Goal: Task Accomplishment & Management: Complete application form

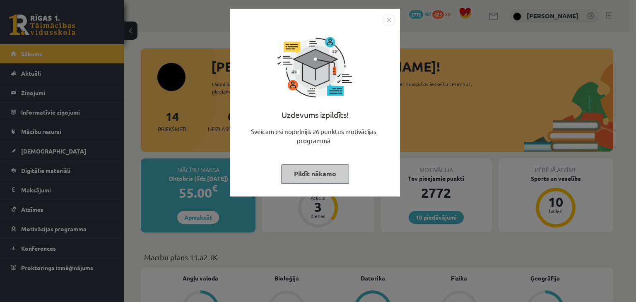
click at [320, 169] on button "Pildīt nākamo" at bounding box center [315, 173] width 68 height 19
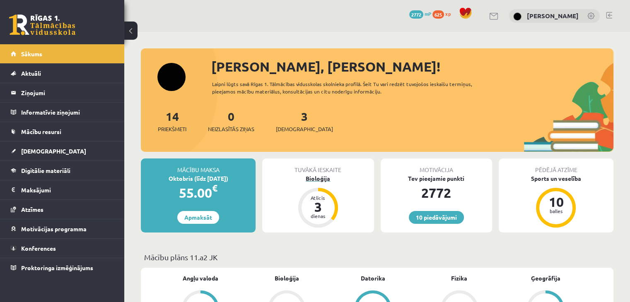
click at [318, 181] on div "Bioloģija" at bounding box center [317, 178] width 111 height 9
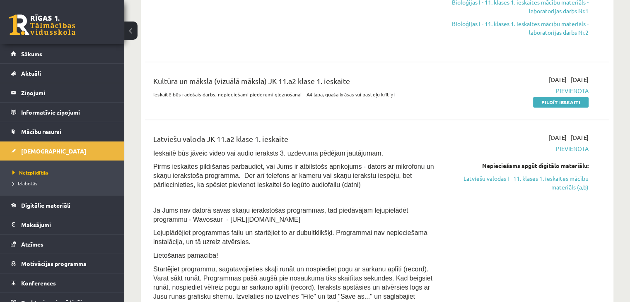
scroll to position [350, 0]
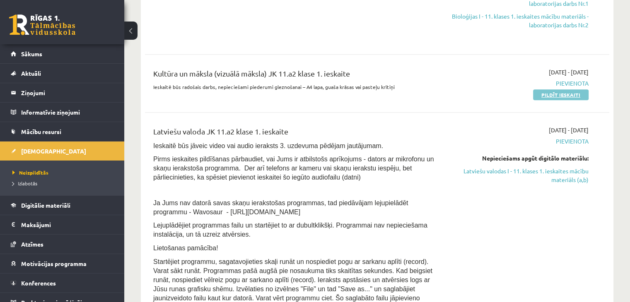
click at [569, 98] on link "Pildīt ieskaiti" at bounding box center [560, 94] width 55 height 11
drag, startPoint x: 569, startPoint y: 95, endPoint x: 356, endPoint y: 37, distance: 220.2
click at [569, 95] on link "Pildīt ieskaiti" at bounding box center [560, 94] width 55 height 11
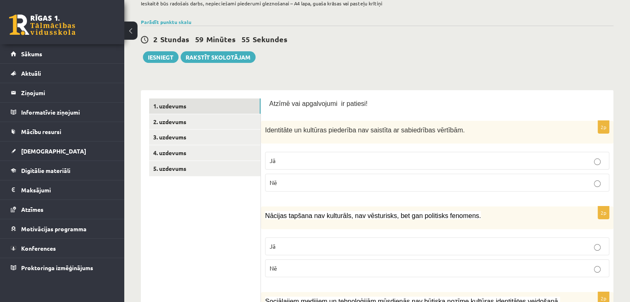
scroll to position [71, 0]
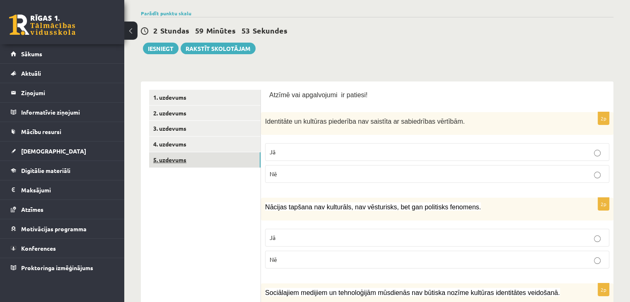
click at [251, 156] on link "5. uzdevums" at bounding box center [204, 159] width 111 height 15
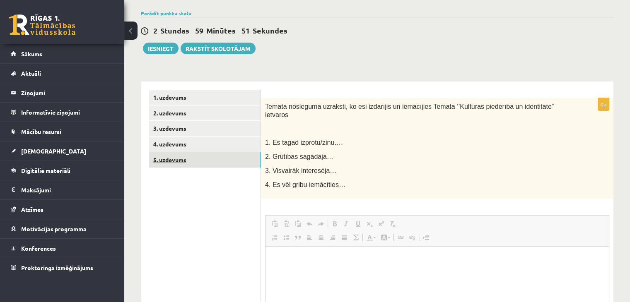
scroll to position [0, 0]
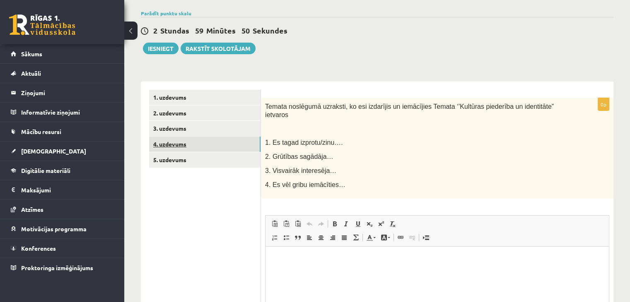
click at [243, 147] on link "4. uzdevums" at bounding box center [204, 144] width 111 height 15
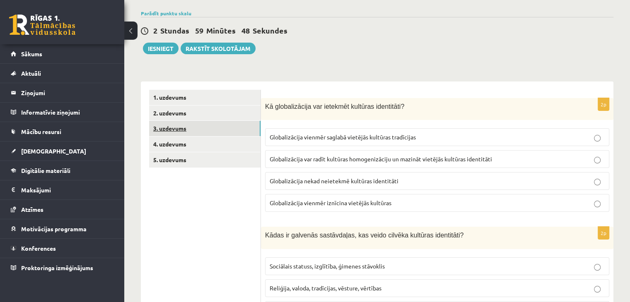
click at [242, 133] on link "3. uzdevums" at bounding box center [204, 128] width 111 height 15
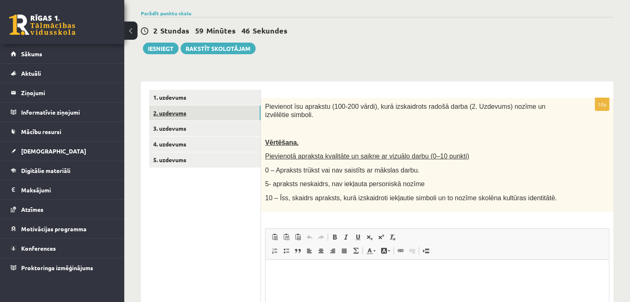
click at [235, 119] on link "2. uzdevums" at bounding box center [204, 113] width 111 height 15
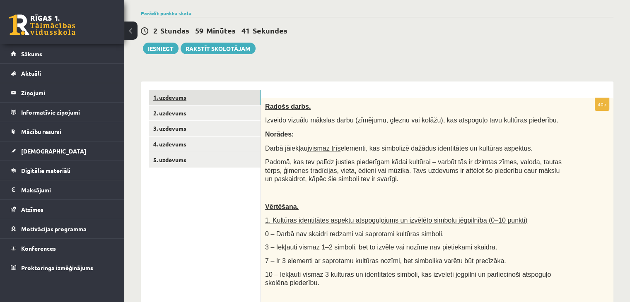
click at [227, 103] on link "1. uzdevums" at bounding box center [204, 97] width 111 height 15
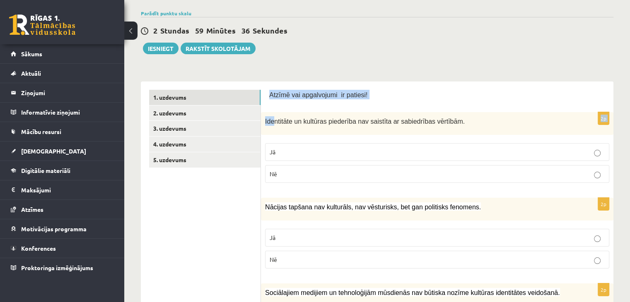
drag, startPoint x: 268, startPoint y: 92, endPoint x: 272, endPoint y: 115, distance: 23.9
click at [419, 100] on div "Atzīmē vai apgalvojumi ir patiesi!" at bounding box center [437, 97] width 336 height 14
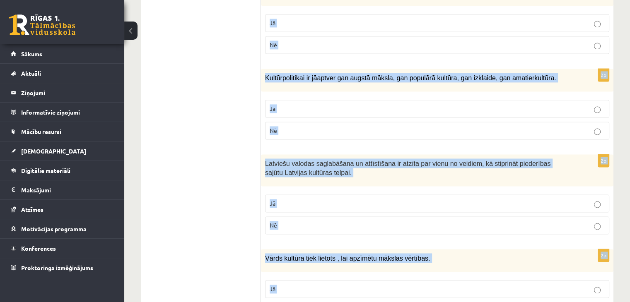
scroll to position [1213, 0]
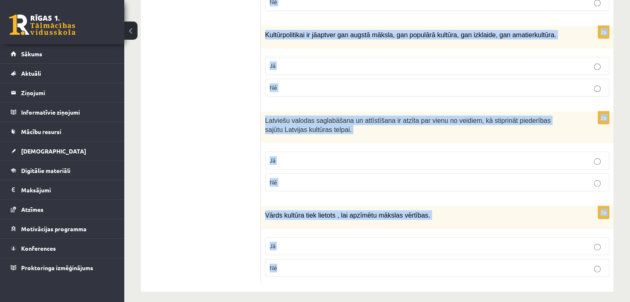
drag, startPoint x: 269, startPoint y: 95, endPoint x: 583, endPoint y: 285, distance: 367.6
copy form "Atzīmē vai apgalvojumi ir patiesi! 2p Identitāte un kultūras piederība nav sais…"
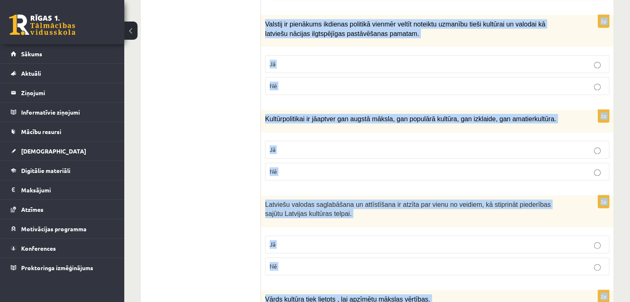
scroll to position [1047, 0]
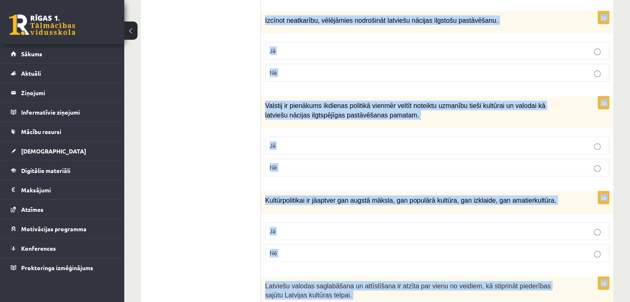
click at [305, 80] on div "2p Izcīnot neatkarību, vēlējāmies nodrošināt latviešu nācijas ilgstošu pastāvēš…" at bounding box center [437, 49] width 352 height 77
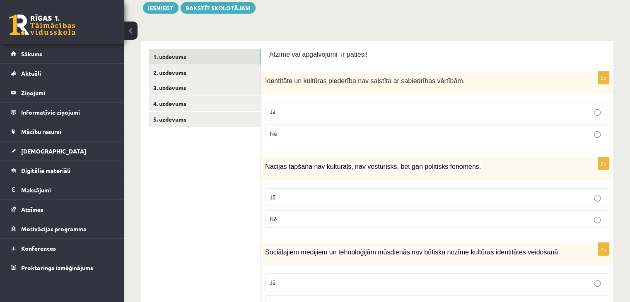
scroll to position [124, 0]
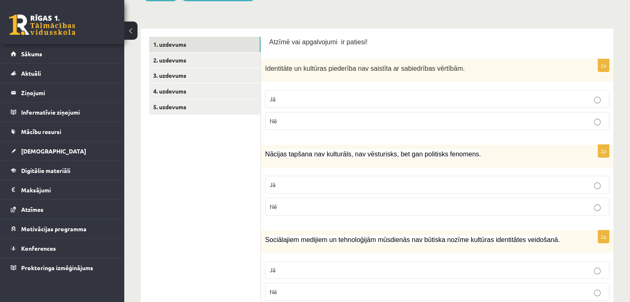
click at [376, 123] on p "Nē" at bounding box center [437, 121] width 335 height 9
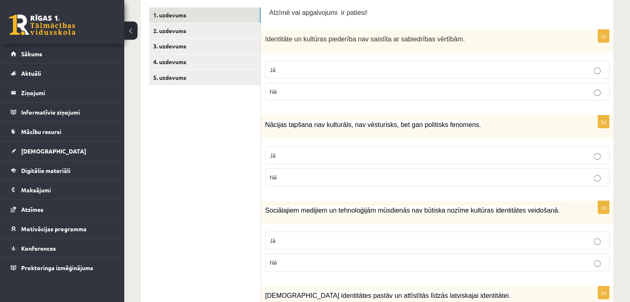
scroll to position [207, 0]
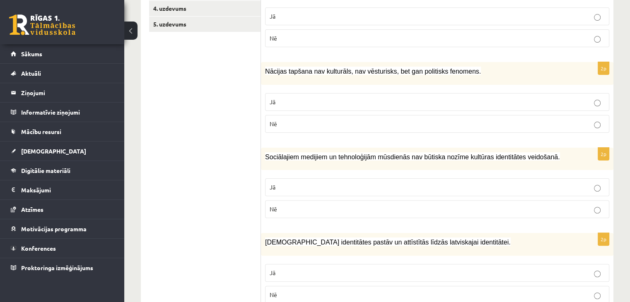
click at [373, 126] on p "Nē" at bounding box center [437, 124] width 335 height 9
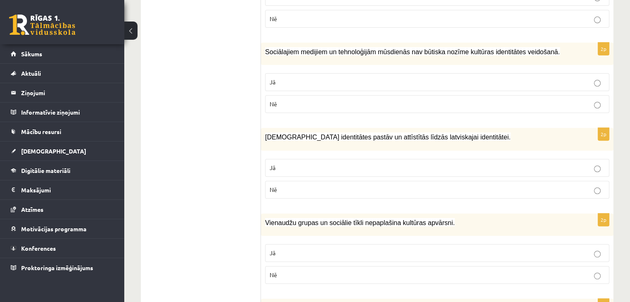
scroll to position [331, 0]
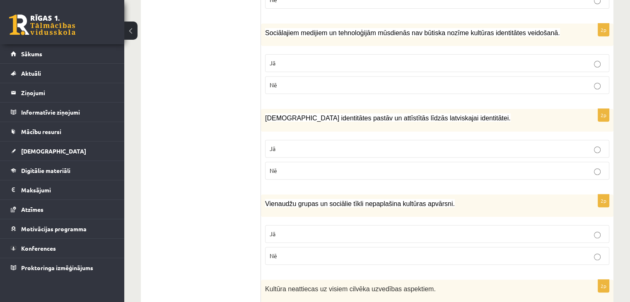
click at [324, 87] on p "Nē" at bounding box center [437, 85] width 335 height 9
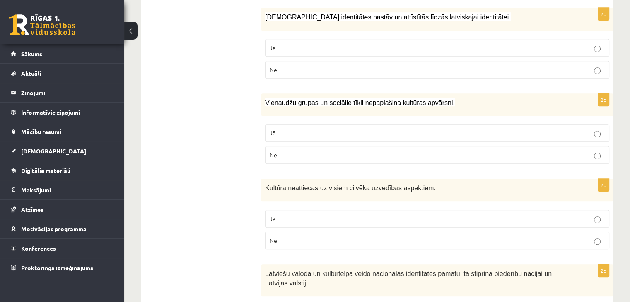
scroll to position [456, 0]
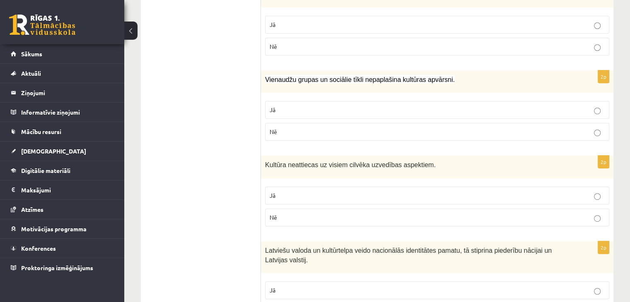
click at [306, 26] on p "Jā" at bounding box center [437, 24] width 335 height 9
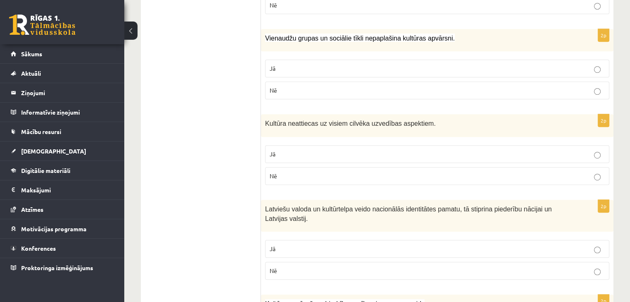
click at [377, 94] on label "Nē" at bounding box center [437, 91] width 344 height 18
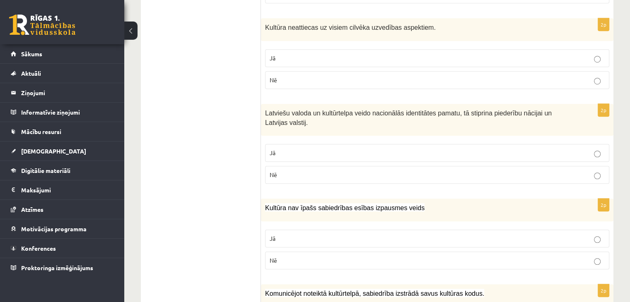
scroll to position [580, 0]
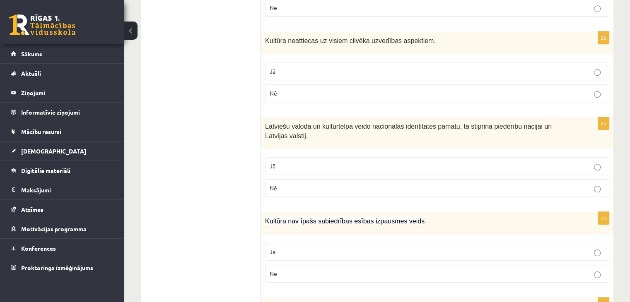
click at [357, 101] on fieldset "Jā Nē" at bounding box center [437, 81] width 344 height 46
click at [356, 99] on label "Nē" at bounding box center [437, 93] width 344 height 18
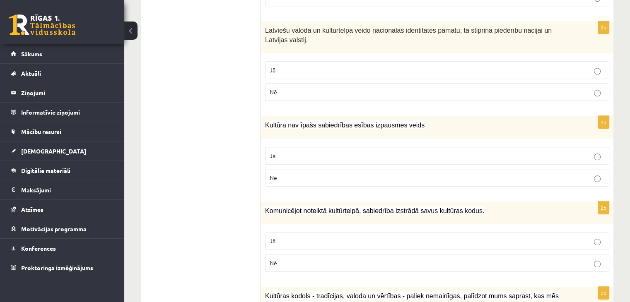
scroll to position [663, 0]
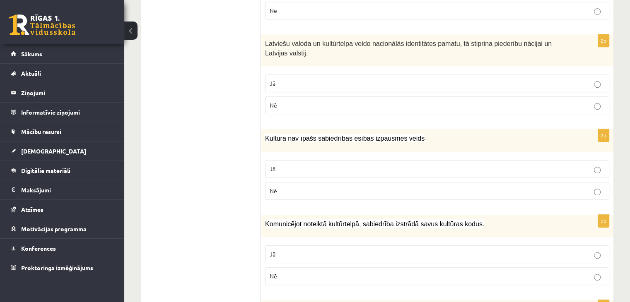
click at [267, 83] on label "Jā" at bounding box center [437, 84] width 344 height 18
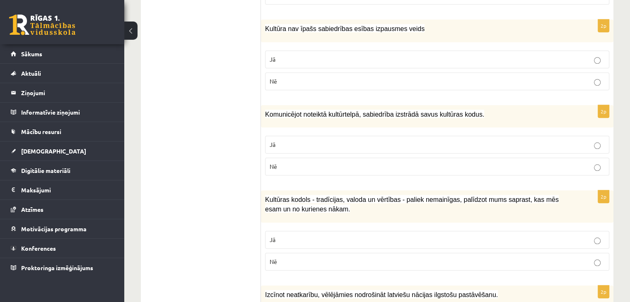
scroll to position [787, 0]
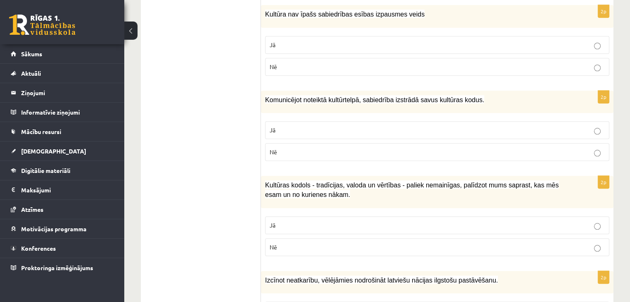
click at [301, 74] on fieldset "Jā Nē" at bounding box center [437, 55] width 344 height 46
click at [301, 69] on label "Nē" at bounding box center [437, 67] width 344 height 18
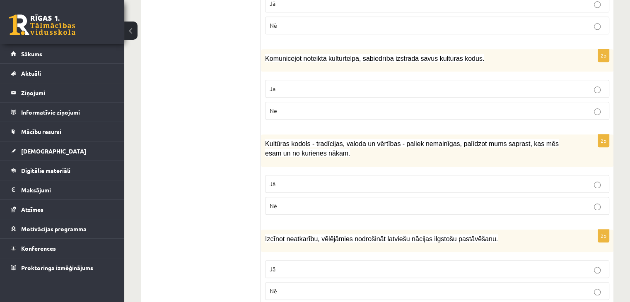
scroll to position [870, 0]
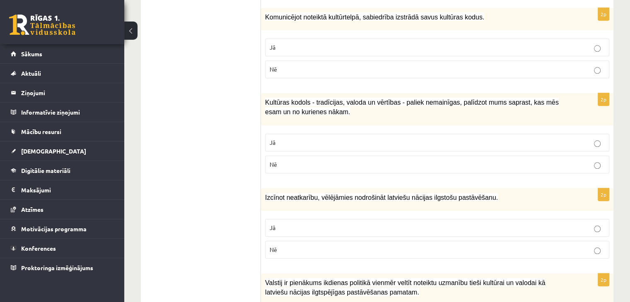
click at [409, 43] on p "Jā" at bounding box center [437, 47] width 335 height 9
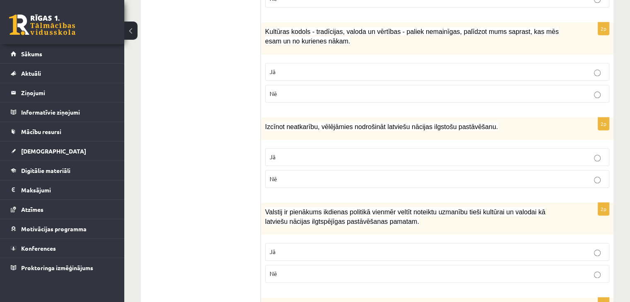
scroll to position [953, 0]
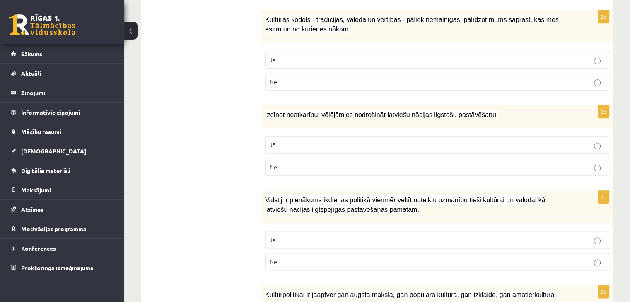
click at [400, 51] on label "Jā" at bounding box center [437, 60] width 344 height 18
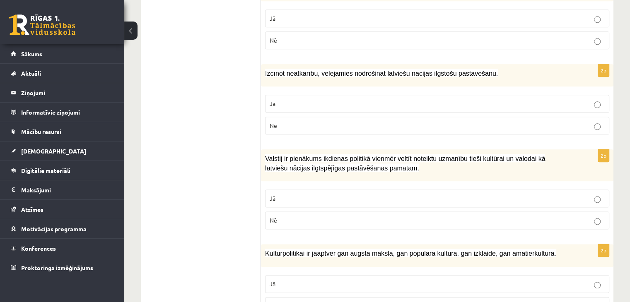
scroll to position [1035, 0]
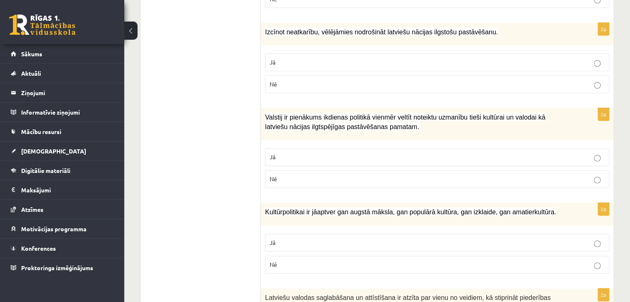
click at [404, 58] on p "Jā" at bounding box center [437, 62] width 335 height 9
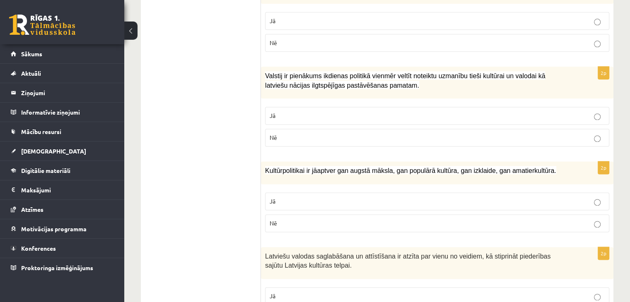
scroll to position [1118, 0]
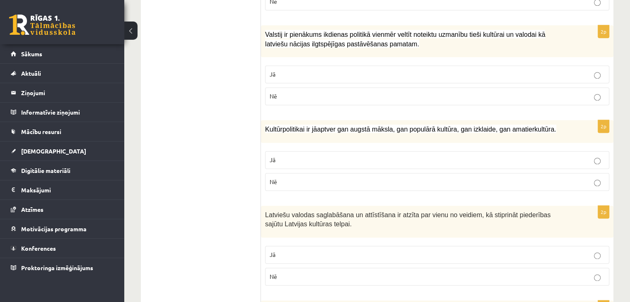
click at [405, 70] on p "Jā" at bounding box center [437, 74] width 335 height 9
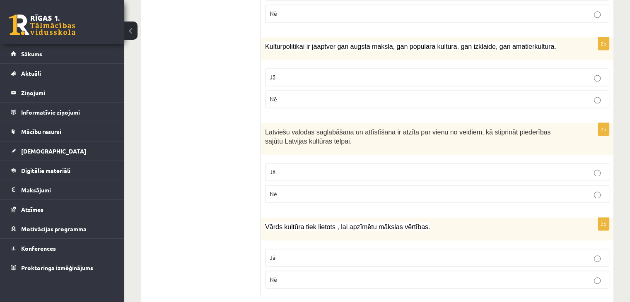
scroll to position [1213, 0]
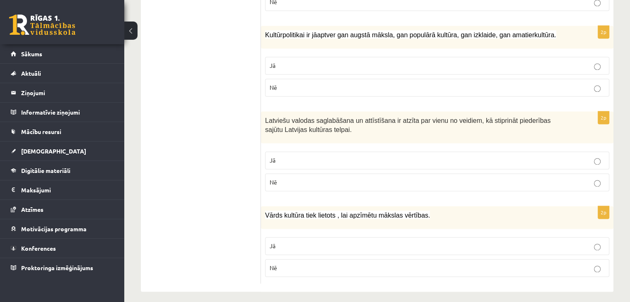
click at [398, 61] on p "Jā" at bounding box center [437, 65] width 335 height 9
click at [413, 159] on label "Jā" at bounding box center [437, 161] width 344 height 18
click at [422, 242] on p "Jā" at bounding box center [437, 246] width 335 height 9
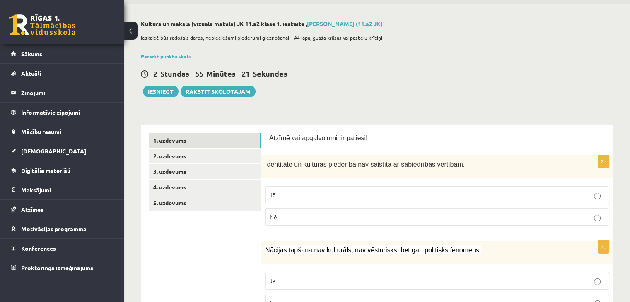
scroll to position [41, 0]
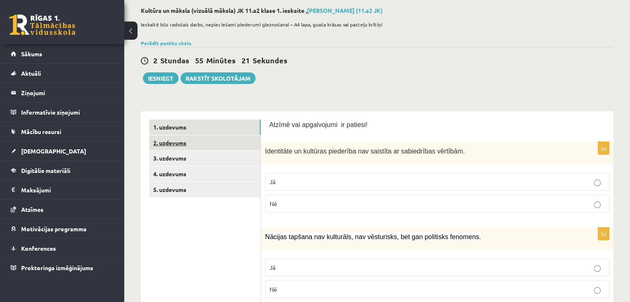
click at [237, 148] on link "2. uzdevums" at bounding box center [204, 142] width 111 height 15
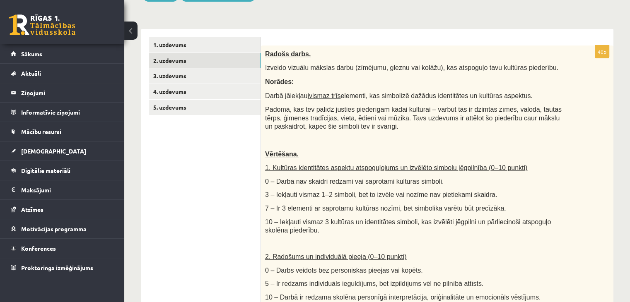
scroll to position [124, 0]
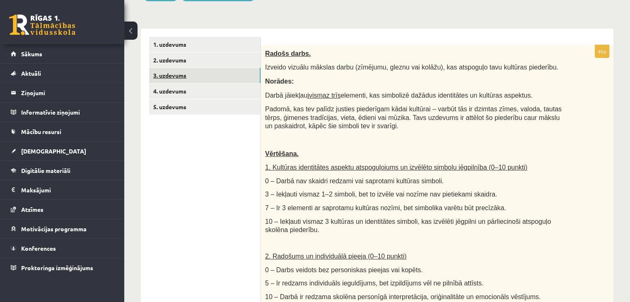
click at [231, 83] on link "3. uzdevums" at bounding box center [204, 75] width 111 height 15
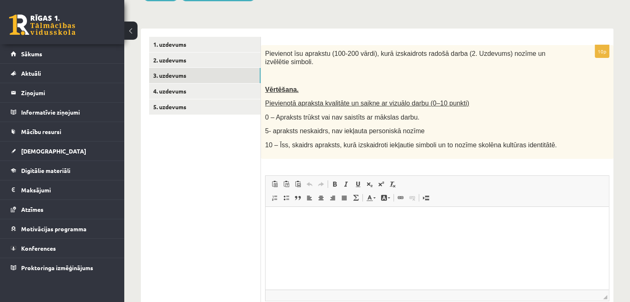
scroll to position [0, 0]
click at [219, 96] on link "4. uzdevums" at bounding box center [204, 91] width 111 height 15
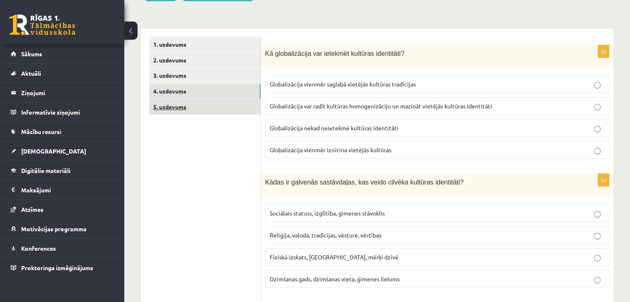
click at [210, 110] on link "5. uzdevums" at bounding box center [204, 106] width 111 height 15
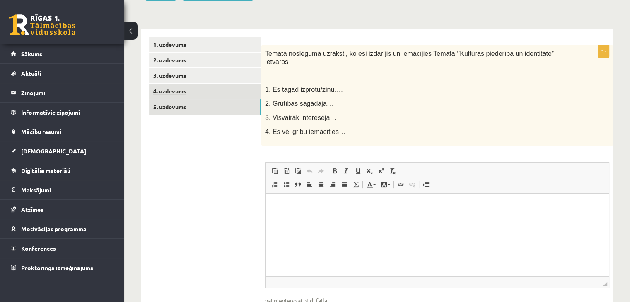
click at [205, 91] on link "4. uzdevums" at bounding box center [204, 91] width 111 height 15
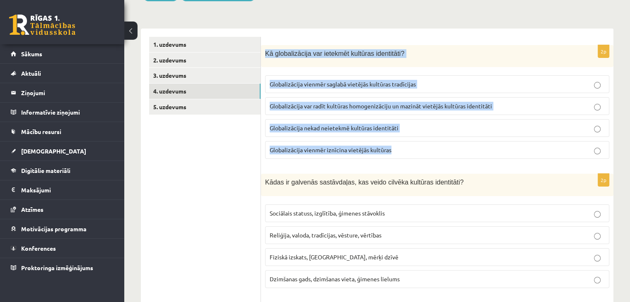
drag, startPoint x: 265, startPoint y: 55, endPoint x: 444, endPoint y: 145, distance: 200.4
click at [444, 145] on div "2p Kā globalizācija var ietekmēt kultūras identitāti? Globalizācija vienmēr sag…" at bounding box center [437, 105] width 352 height 121
copy div "Kā globalizācija var ietekmēt kultūras identitāti? Globalizācija vienmēr saglab…"
click at [311, 113] on label "Globalizācija var radīt kultūras homogenizāciju un mazināt vietējās kultūras id…" at bounding box center [437, 106] width 344 height 18
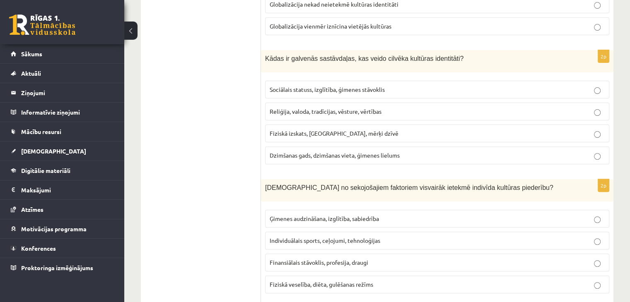
scroll to position [248, 0]
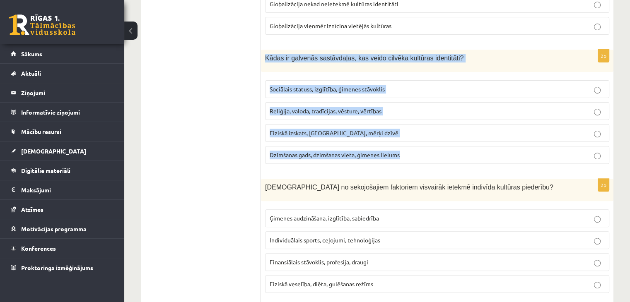
drag, startPoint x: 262, startPoint y: 58, endPoint x: 417, endPoint y: 147, distance: 178.5
click at [417, 147] on div "2p Kādas ir galvenās sastāvdaļas, kas veido cilvēka kultūras identitāti? Sociāl…" at bounding box center [437, 110] width 352 height 121
copy div "Kādas ir galvenās sastāvdaļas, kas veido cilvēka kultūras identitāti? Sociālais…"
click at [314, 110] on span "Reliģija, valoda, tradīcijas, vēsture, vērtības" at bounding box center [326, 110] width 112 height 7
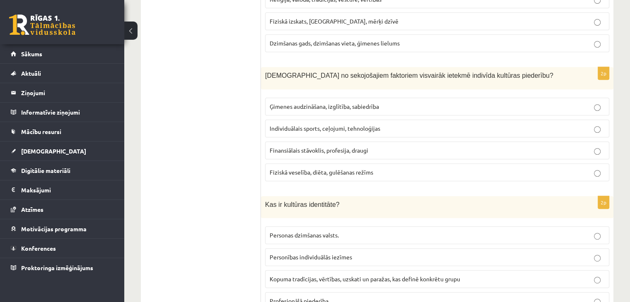
scroll to position [373, 0]
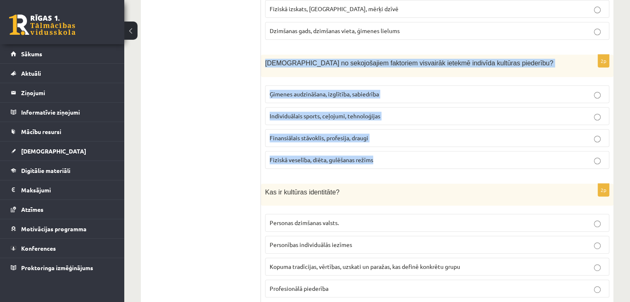
drag, startPoint x: 263, startPoint y: 63, endPoint x: 419, endPoint y: 156, distance: 181.8
click at [419, 156] on div "2p Kuri no sekojošajiem faktoriem visvairāk ietekmē indivīda kultūras piederību…" at bounding box center [437, 115] width 352 height 121
copy div "Kuri no sekojošajiem faktoriem visvairāk ietekmē indivīda kultūras piederību? Ģ…"
click at [326, 94] on span "Ģimenes audzināšana, izglītība, sabiedrība" at bounding box center [324, 93] width 109 height 7
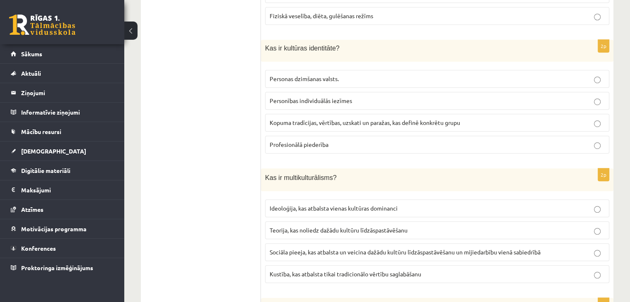
scroll to position [538, 0]
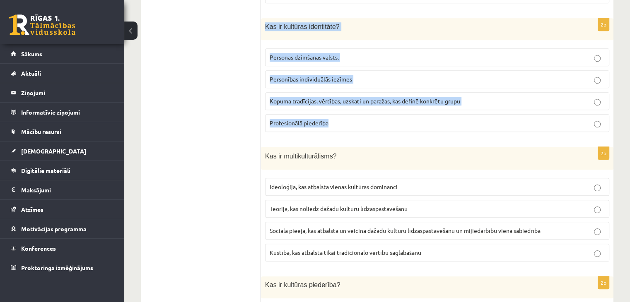
drag, startPoint x: 265, startPoint y: 24, endPoint x: 366, endPoint y: 124, distance: 142.0
click at [366, 124] on div "2p Kas ir kultūras identitāte? Personas dzimšanas valsts. Personības individuāl…" at bounding box center [437, 78] width 352 height 121
click at [337, 133] on div "2p Kas ir kultūras identitāte? Personas dzimšanas valsts. Personības individuāl…" at bounding box center [437, 78] width 352 height 121
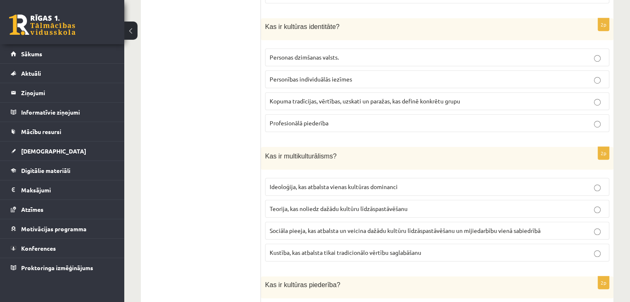
click at [331, 102] on p "Kopuma tradīcijas, vērtības, uzskati un paražas, kas definē konkrētu grupu" at bounding box center [437, 101] width 335 height 9
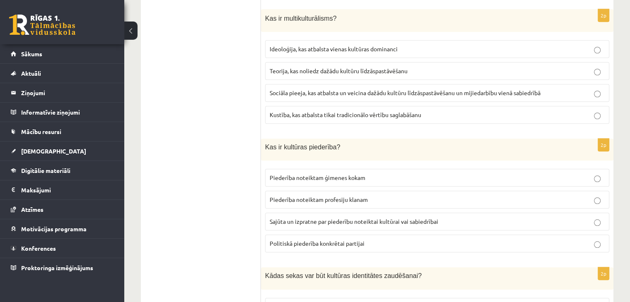
scroll to position [663, 0]
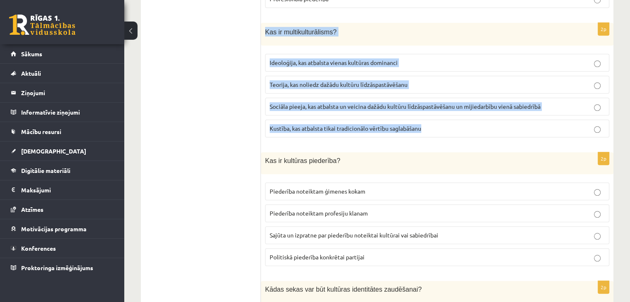
drag, startPoint x: 262, startPoint y: 29, endPoint x: 437, endPoint y: 124, distance: 199.6
click at [437, 124] on div "2p Kas ir multikulturālisms? Ideoloģija, kas atbalsta vienas kultūras dominanci…" at bounding box center [437, 83] width 352 height 121
copy div "Kas ir multikulturālisms? Ideoloģija, kas atbalsta vienas kultūras dominanci Te…"
click at [351, 105] on span "Sociāla pieeja, kas atbalsta un veicina dažādu kultūru līdzāspastāvēšanu un mij…" at bounding box center [405, 106] width 271 height 7
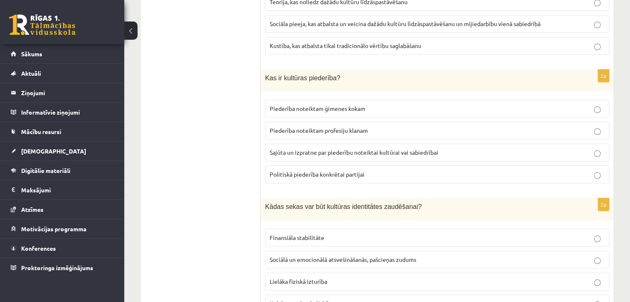
scroll to position [787, 0]
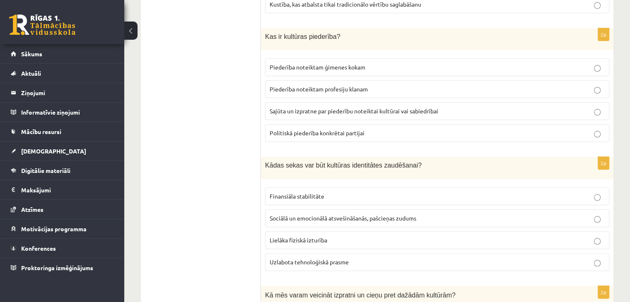
click at [332, 110] on span "Sajūta un izpratne par piederību noteiktai kultūrai vai sabiedrībai" at bounding box center [354, 110] width 169 height 7
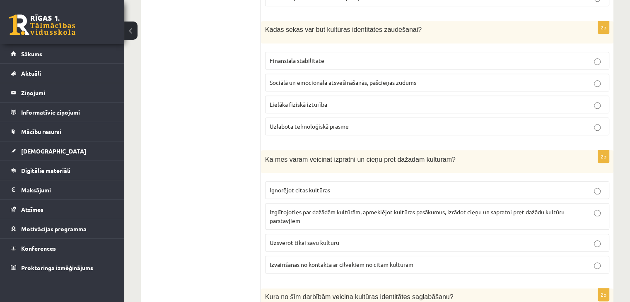
scroll to position [911, 0]
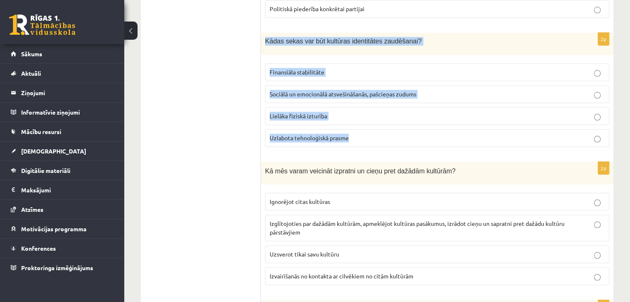
drag, startPoint x: 264, startPoint y: 36, endPoint x: 384, endPoint y: 125, distance: 149.8
click at [384, 125] on div "2p Kādas sekas var būt kultūras identitātes zaudēšanai? Finansiāla stabilitāte …" at bounding box center [437, 93] width 352 height 121
drag, startPoint x: 350, startPoint y: 92, endPoint x: 395, endPoint y: 87, distance: 45.1
click at [395, 90] on span "Sociālā un emocionālā atsvešināšanās, pašcieņas zudums" at bounding box center [343, 93] width 147 height 7
click at [393, 146] on div "2p Kādas sekas var būt kultūras identitātes zaudēšanai? Finansiāla stabilitāte …" at bounding box center [437, 93] width 352 height 121
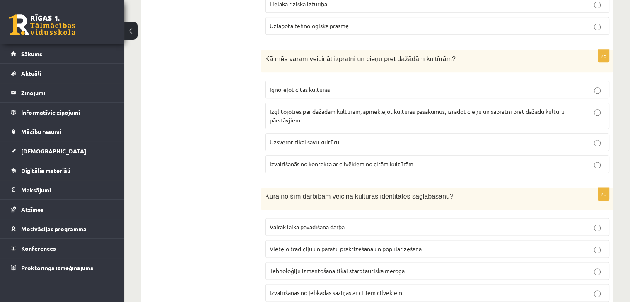
scroll to position [1035, 0]
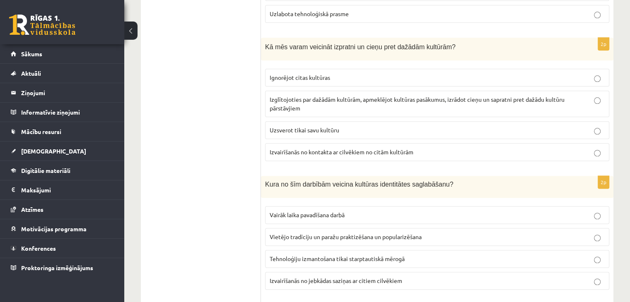
click at [441, 106] on p "Izglītojoties par dažādām kultūrām, apmeklējot kultūras pasākumus, izrādot cieņ…" at bounding box center [437, 103] width 335 height 17
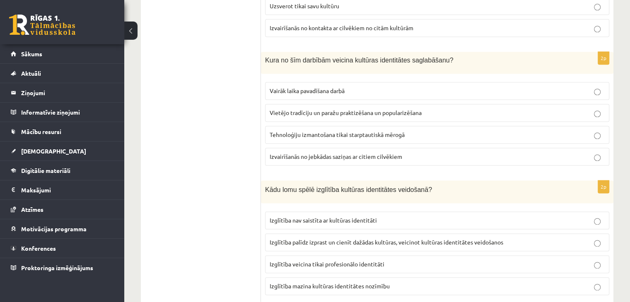
scroll to position [1177, 0]
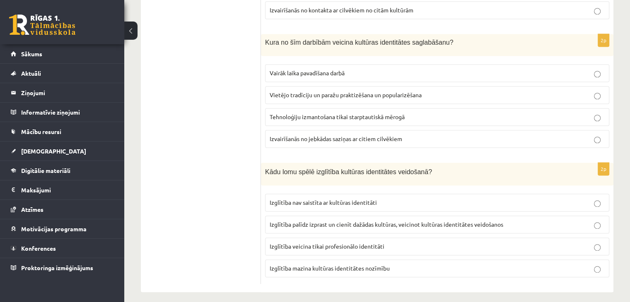
click at [382, 94] on label "Vietējo tradīciju un paražu praktizēšana un popularizēšana" at bounding box center [437, 95] width 344 height 18
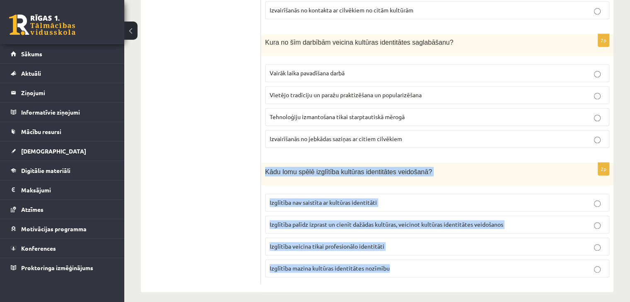
drag, startPoint x: 263, startPoint y: 164, endPoint x: 406, endPoint y: 222, distance: 154.0
click at [446, 263] on div "2p Kādu lomu spēlē izglītība kultūras identitātes veidošanā? Izglītība nav sais…" at bounding box center [437, 223] width 352 height 121
copy div "Kādu lomu spēlē izglītība kultūras identitātes veidošanā? Izglītība nav saistīt…"
click at [309, 221] on span "Izglītība palīdz izprast un cienīt dažādas kultūras, veicinot kultūras identitā…" at bounding box center [387, 224] width 234 height 7
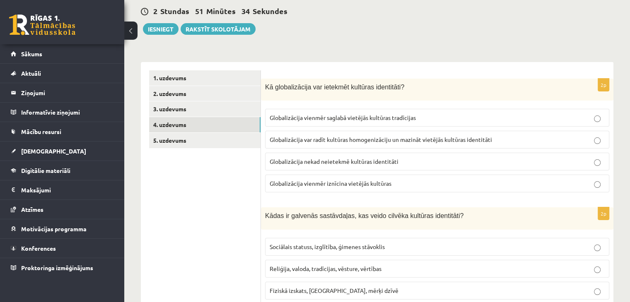
scroll to position [0, 0]
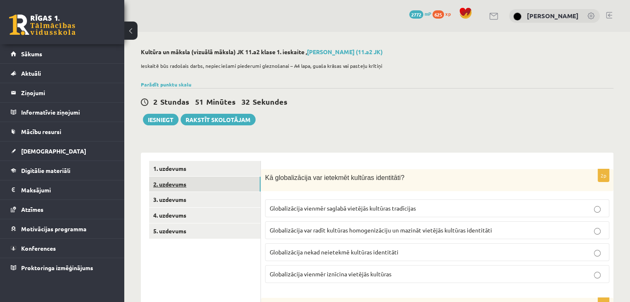
click at [190, 185] on link "2. uzdevums" at bounding box center [204, 184] width 111 height 15
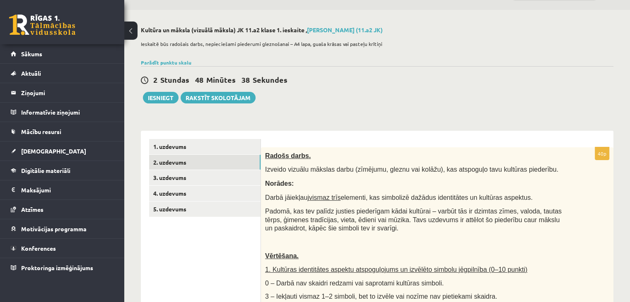
scroll to position [41, 0]
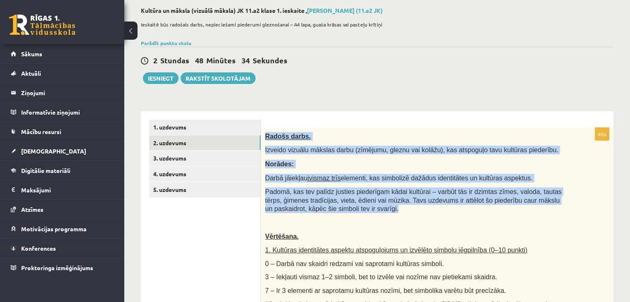
drag, startPoint x: 265, startPoint y: 135, endPoint x: 357, endPoint y: 207, distance: 116.6
copy div "Radošs darbs. Izveido vizuālu mākslas darbu (zīmējumu, gleznu vai kolāžu), kas …"
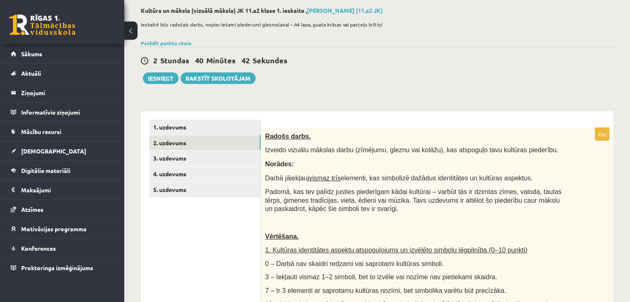
click at [359, 63] on div "2 Stundas 40 Minūtes 42 Sekundes" at bounding box center [377, 60] width 473 height 11
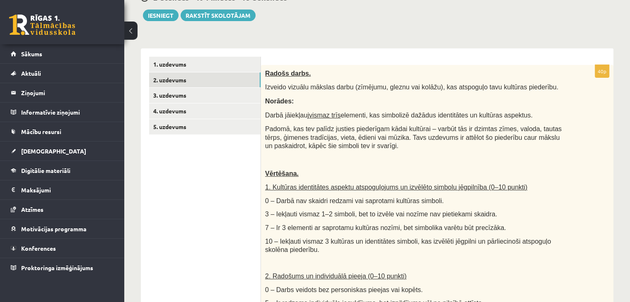
scroll to position [124, 0]
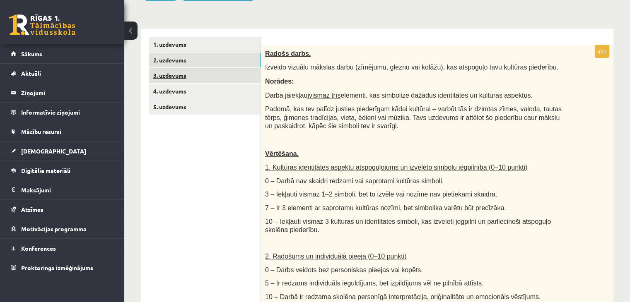
click at [235, 83] on link "3. uzdevums" at bounding box center [204, 75] width 111 height 15
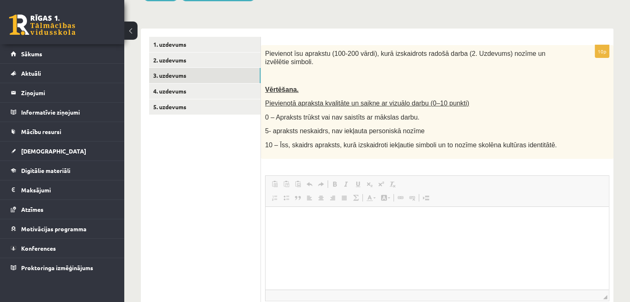
scroll to position [0, 0]
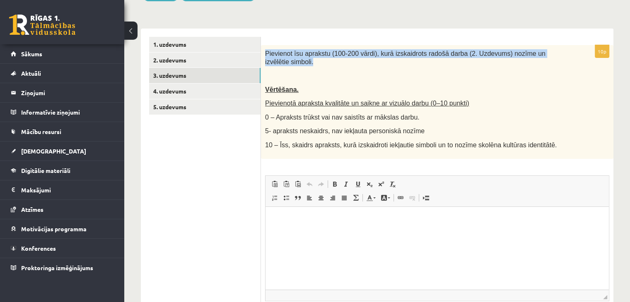
drag, startPoint x: 263, startPoint y: 53, endPoint x: 564, endPoint y: 52, distance: 300.3
click at [564, 52] on div "Pievienot īsu aprakstu (100-200 vārdi), kurā izskaidrots radošā darba (2. Uzdev…" at bounding box center [437, 102] width 352 height 114
copy span "Pievienot īsu aprakstu (100-200 vārdi), kurā izskaidrots radošā darba (2. Uzdev…"
